Goal: Information Seeking & Learning: Learn about a topic

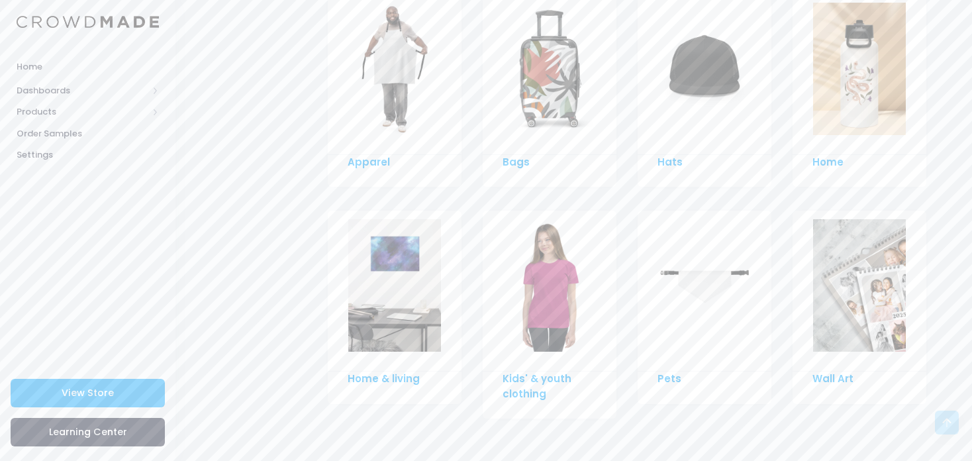
scroll to position [987, 0]
click at [553, 135] on div at bounding box center [550, 70] width 134 height 146
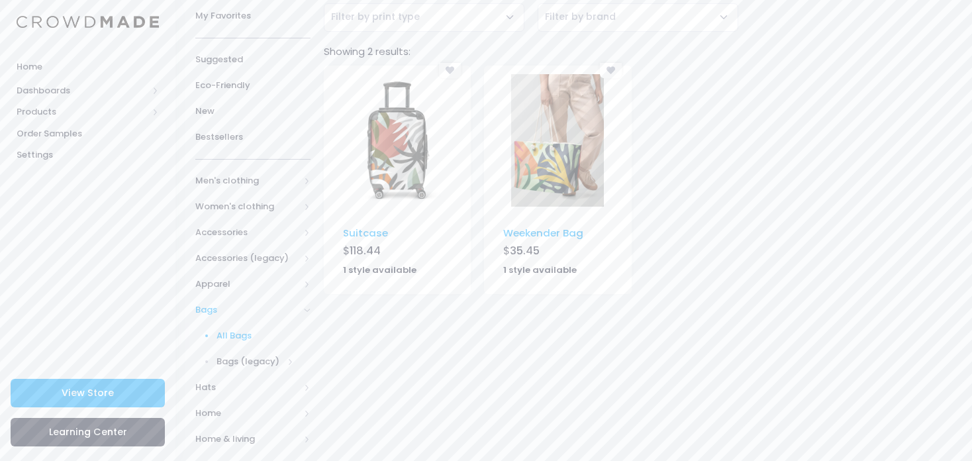
scroll to position [114, 0]
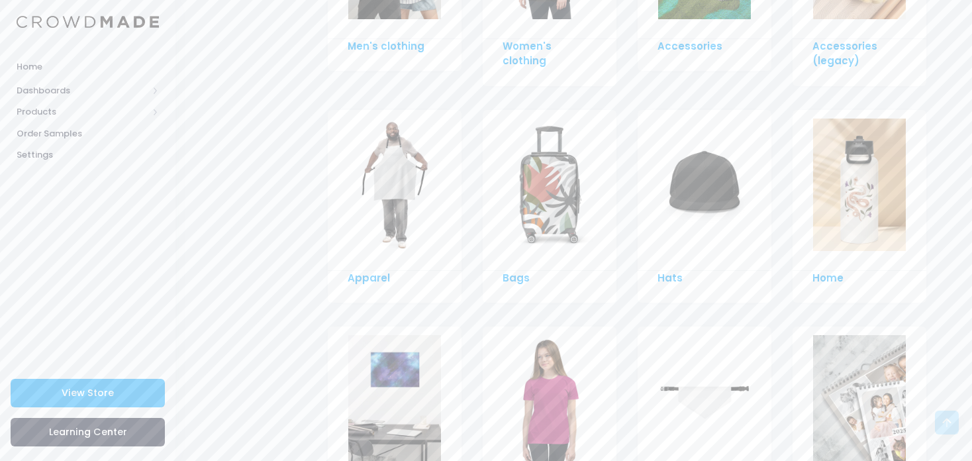
scroll to position [809, 0]
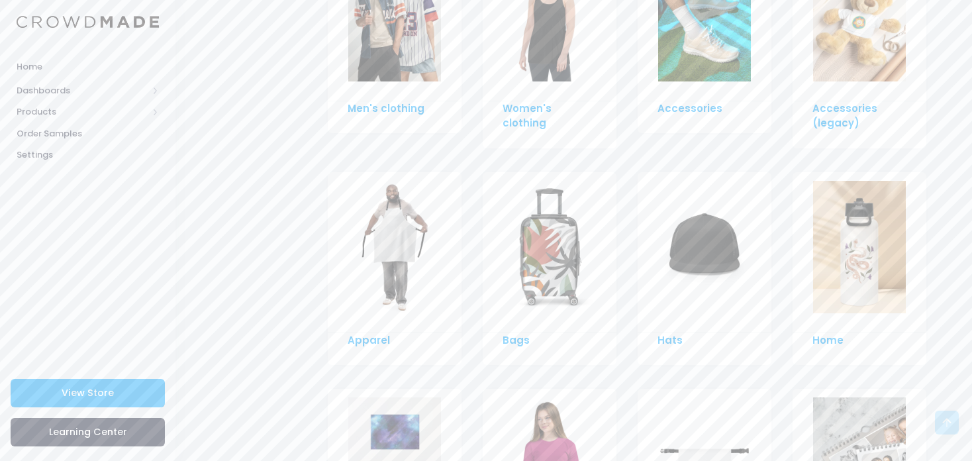
click at [830, 250] on img at bounding box center [859, 247] width 93 height 132
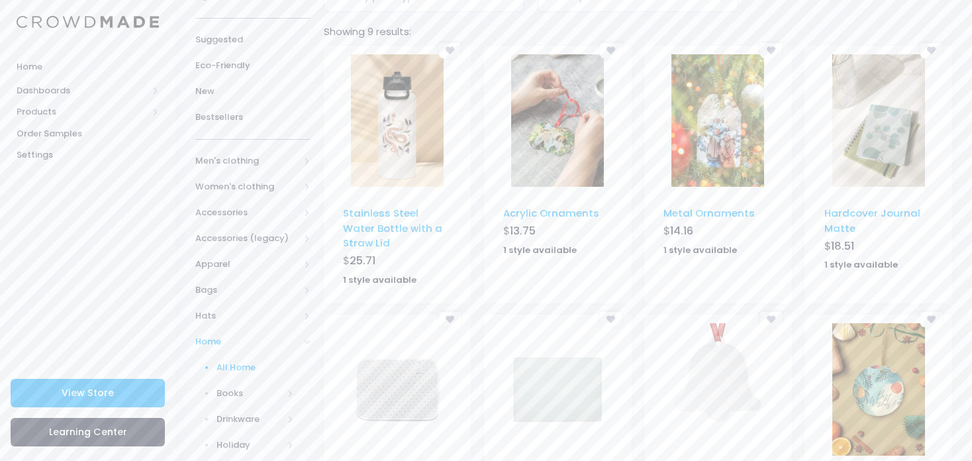
scroll to position [100, 0]
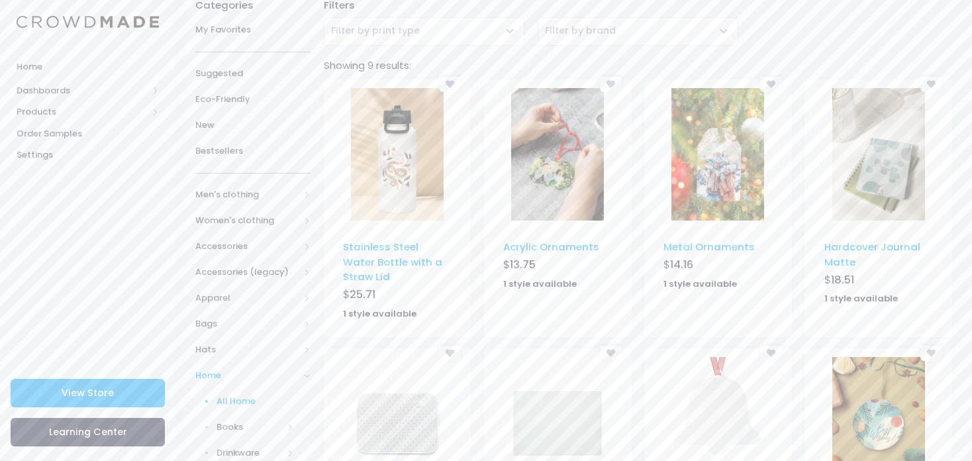
click at [405, 160] on img at bounding box center [397, 154] width 93 height 132
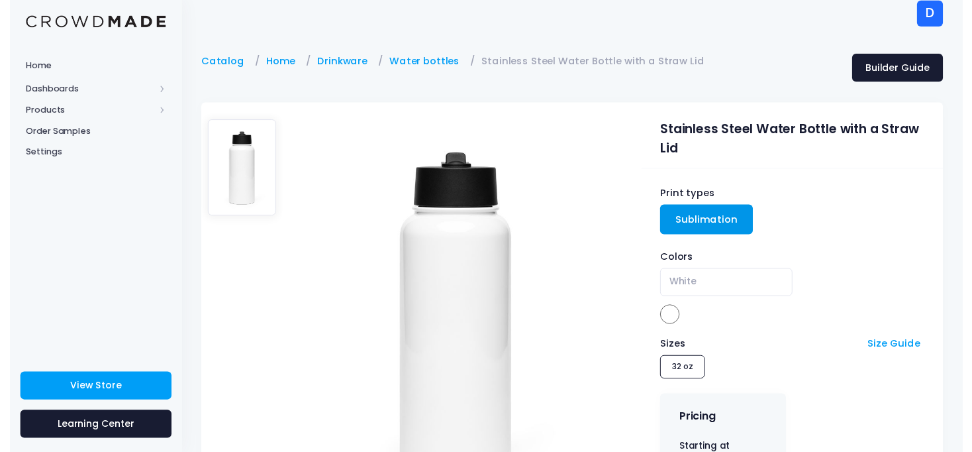
scroll to position [58, 0]
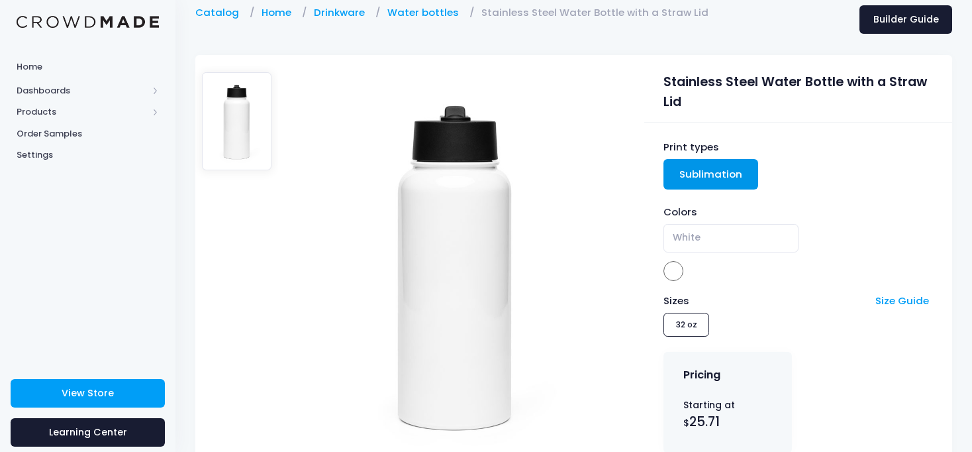
click at [704, 247] on span "White" at bounding box center [731, 238] width 134 height 28
click at [809, 214] on div "Colors" at bounding box center [798, 212] width 269 height 15
click at [672, 266] on span at bounding box center [674, 271] width 20 height 20
click at [714, 231] on span "White" at bounding box center [731, 238] width 134 height 28
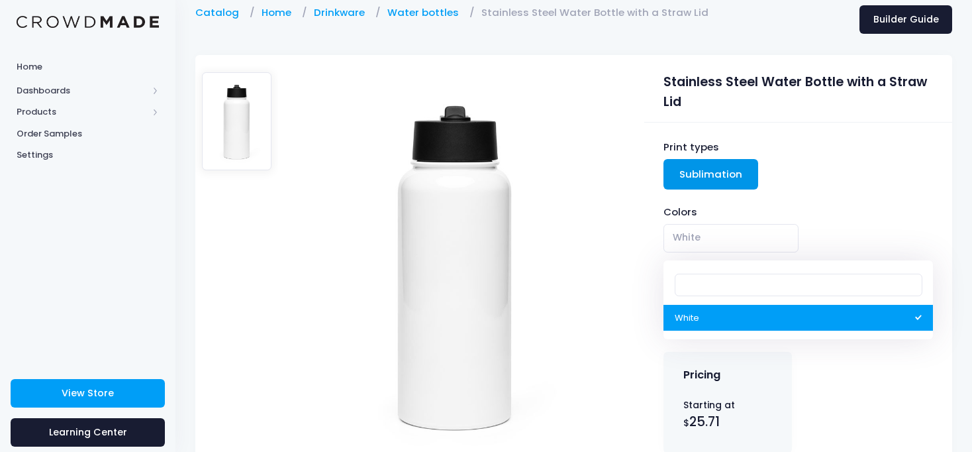
type input "b"
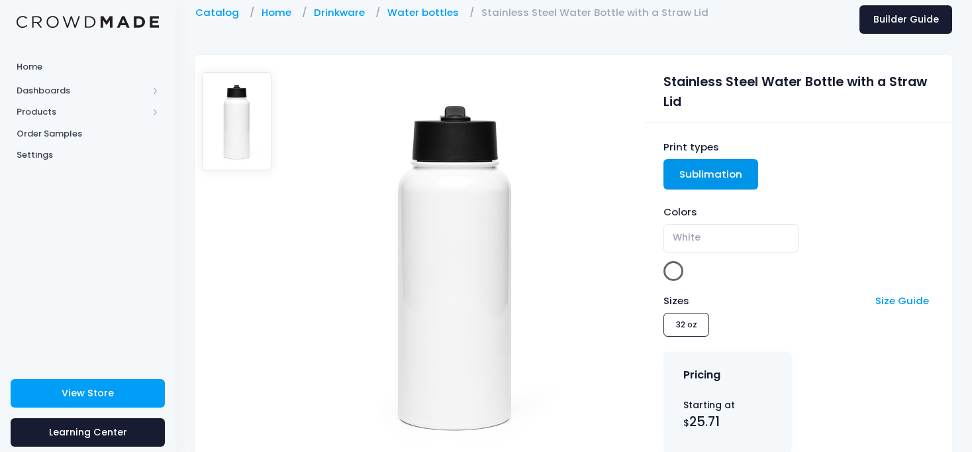
click at [766, 126] on div "Print types Sublimation Colors White White Sizes Size Guide 32 oz Pricing Start…" at bounding box center [798, 319] width 308 height 393
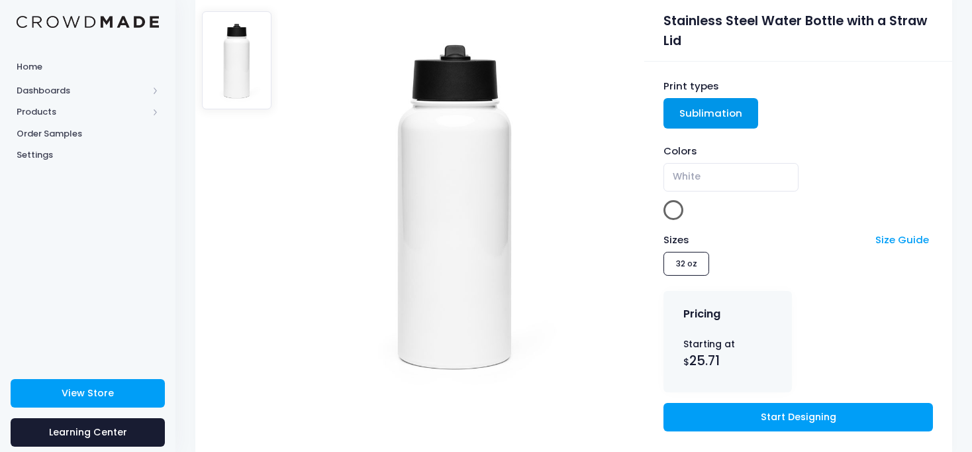
scroll to position [119, 0]
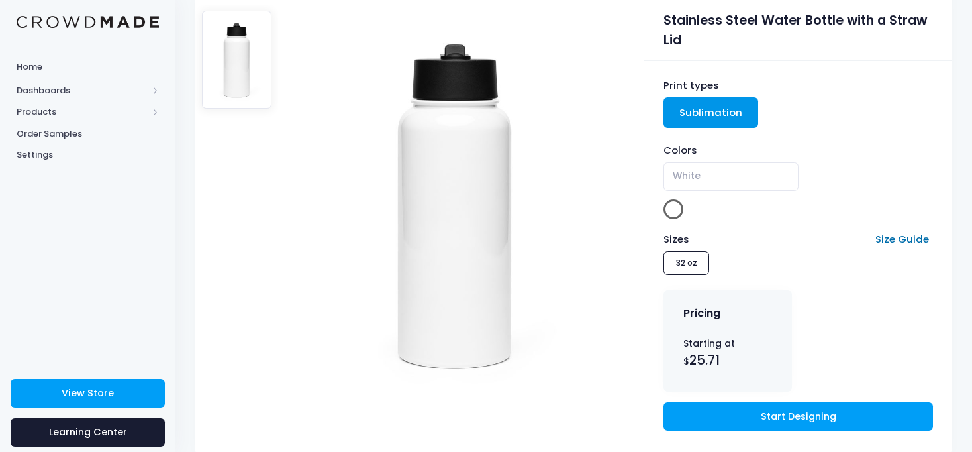
click at [887, 240] on link "Size Guide" at bounding box center [903, 239] width 54 height 14
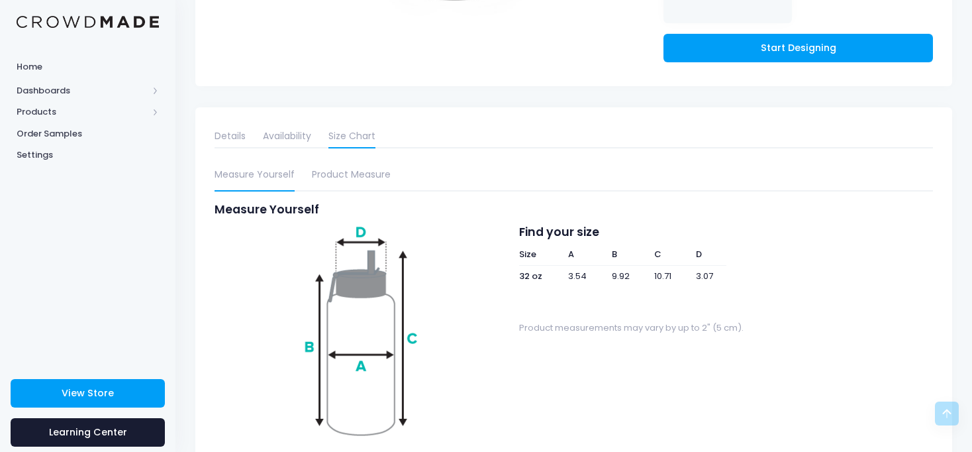
scroll to position [490, 0]
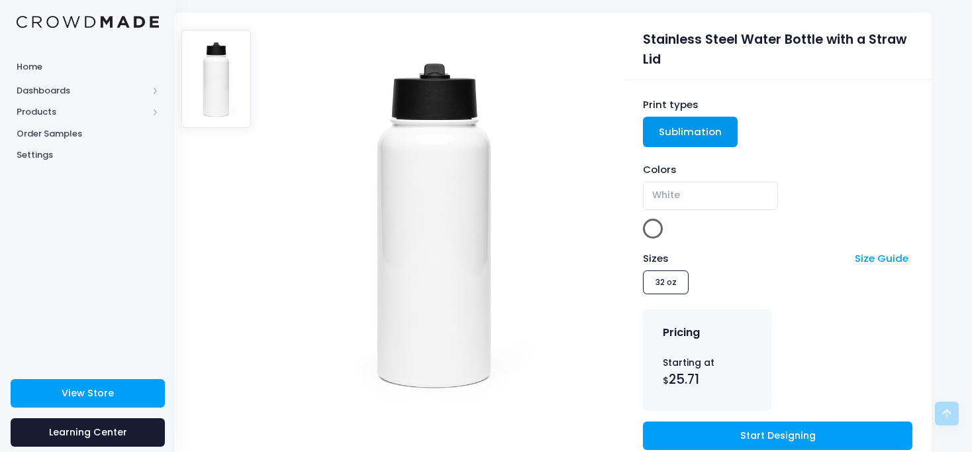
scroll to position [0, 21]
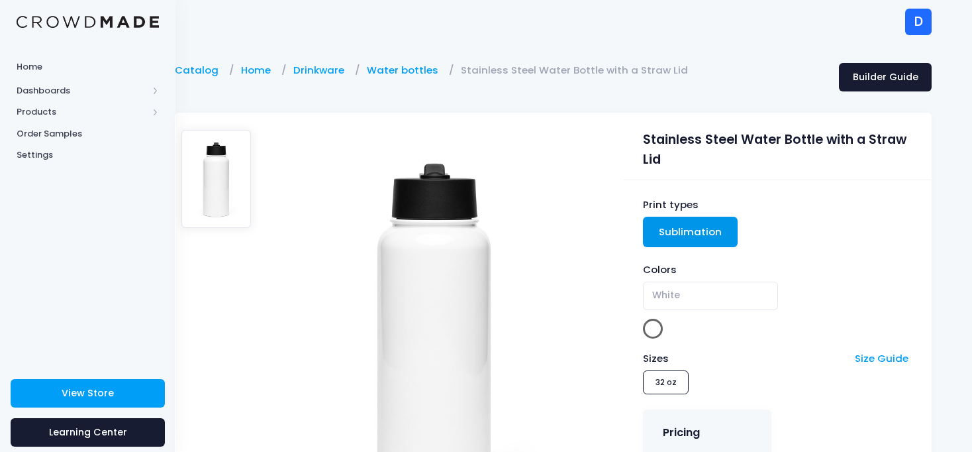
click at [672, 236] on link "Sublimation" at bounding box center [690, 232] width 95 height 30
